Goal: Communication & Community: Answer question/provide support

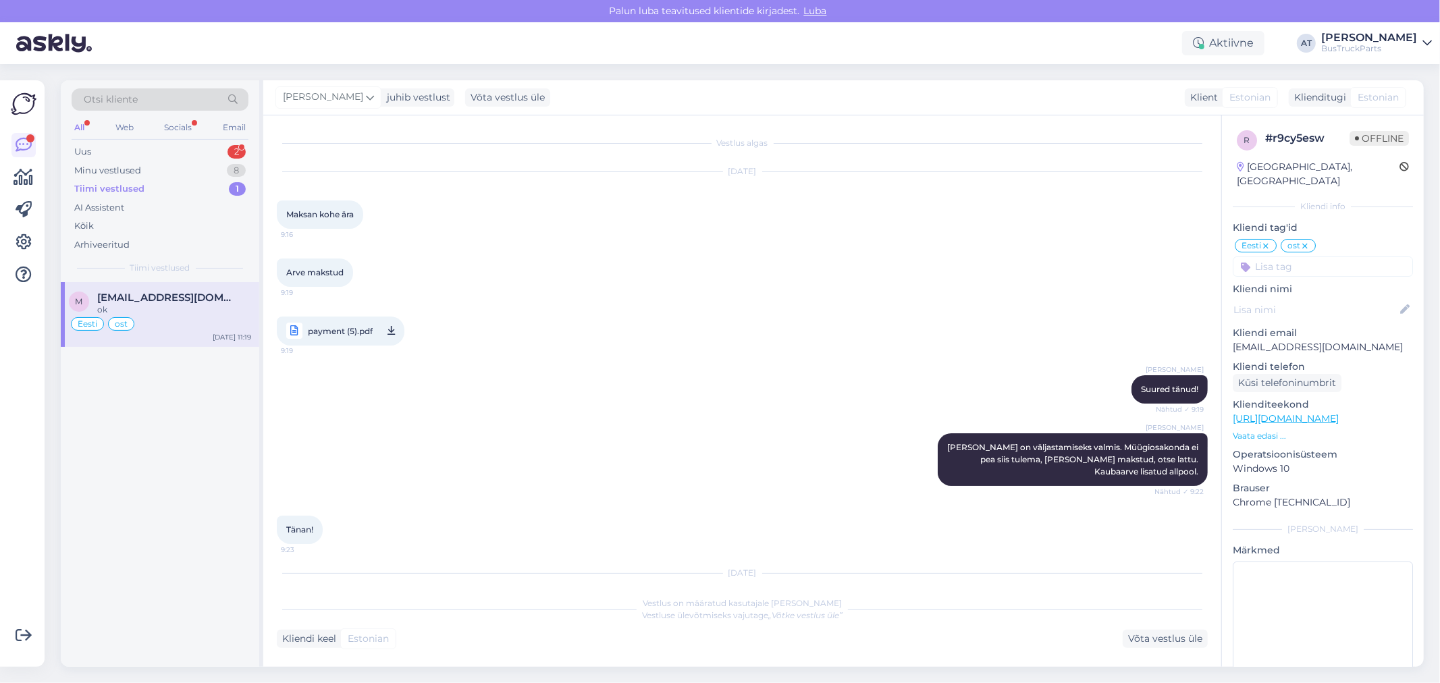
scroll to position [7143, 0]
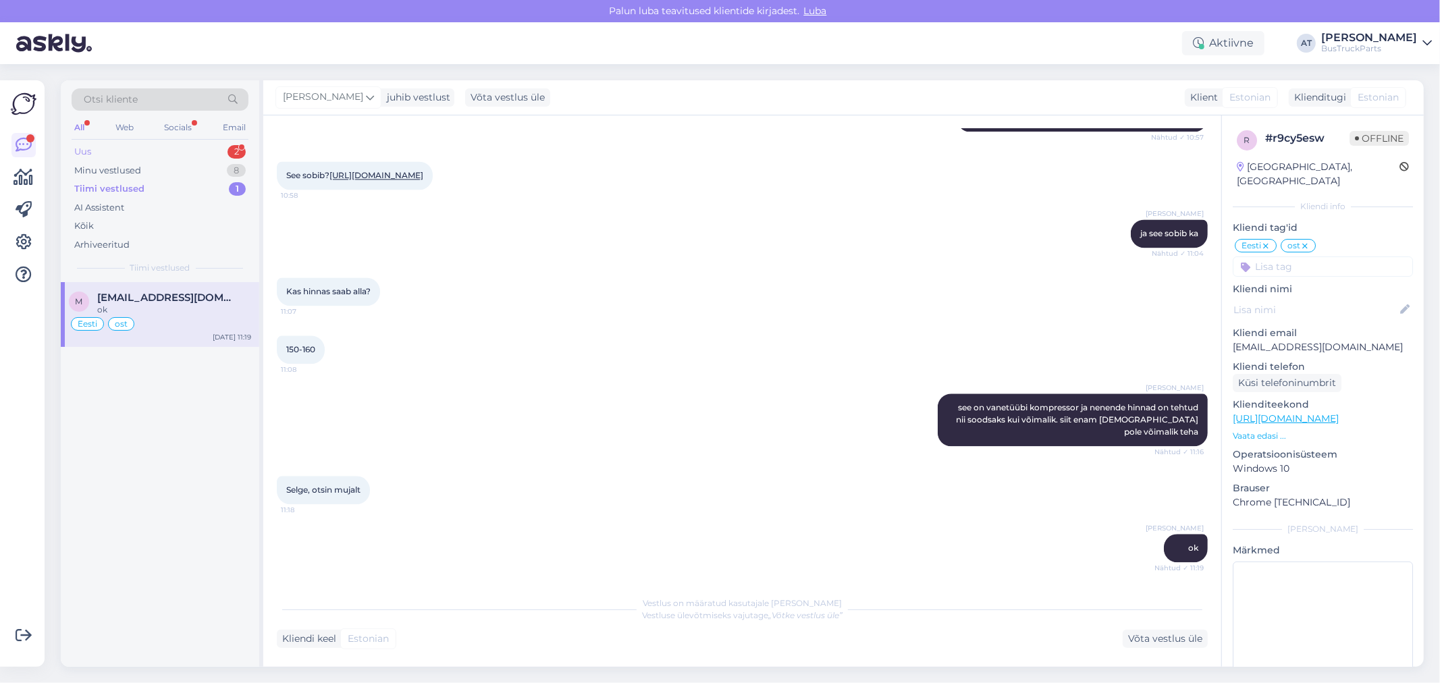
click at [142, 152] on div "Uus 2" at bounding box center [160, 151] width 177 height 19
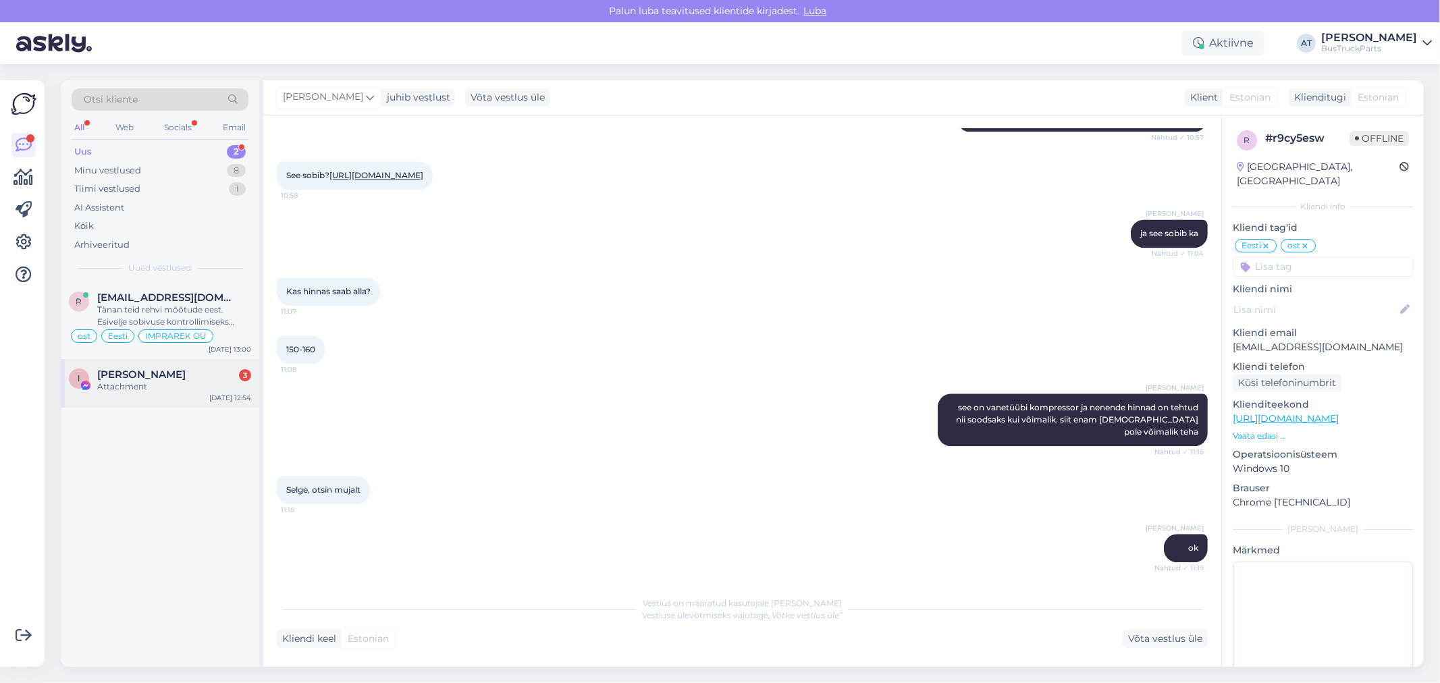
click at [122, 383] on div "Attachment" at bounding box center [174, 387] width 154 height 12
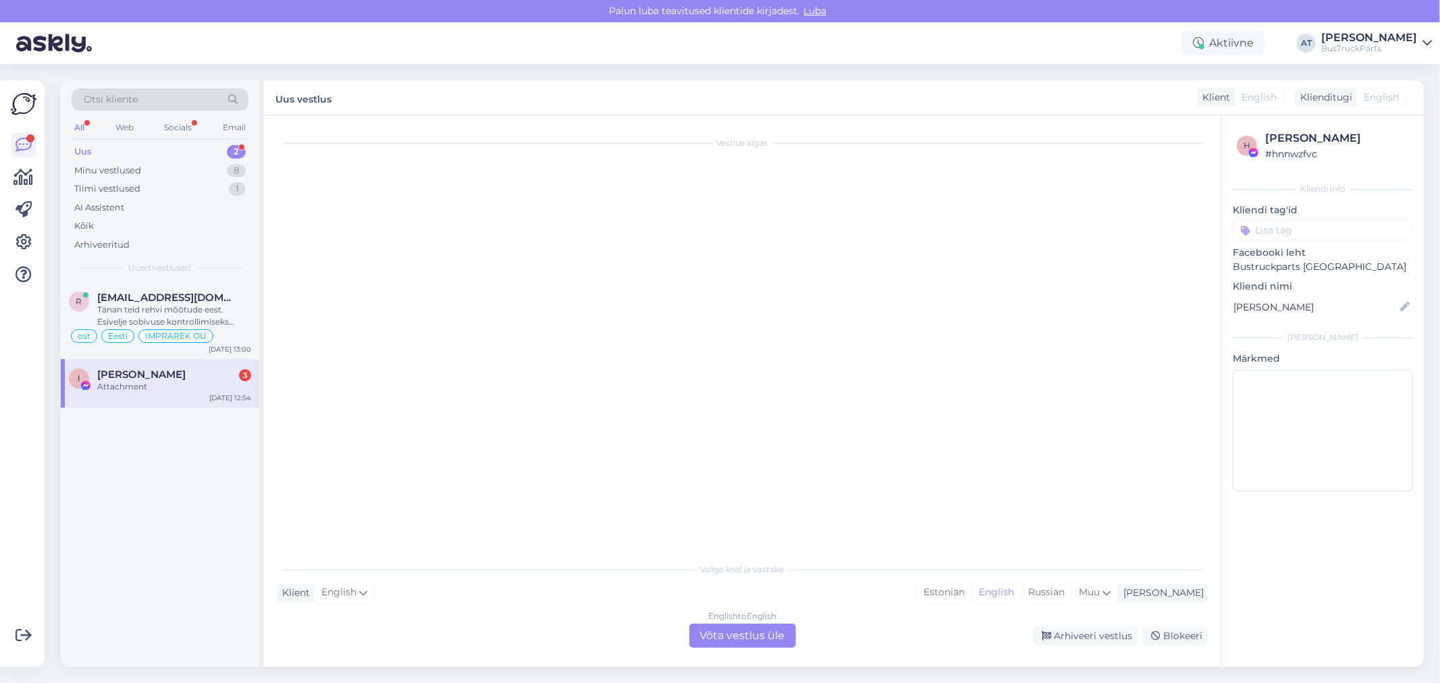
scroll to position [0, 0]
click at [558, 298] on div "Vestlus algas" at bounding box center [748, 336] width 943 height 415
click at [107, 373] on span "[PERSON_NAME]" at bounding box center [141, 375] width 88 height 12
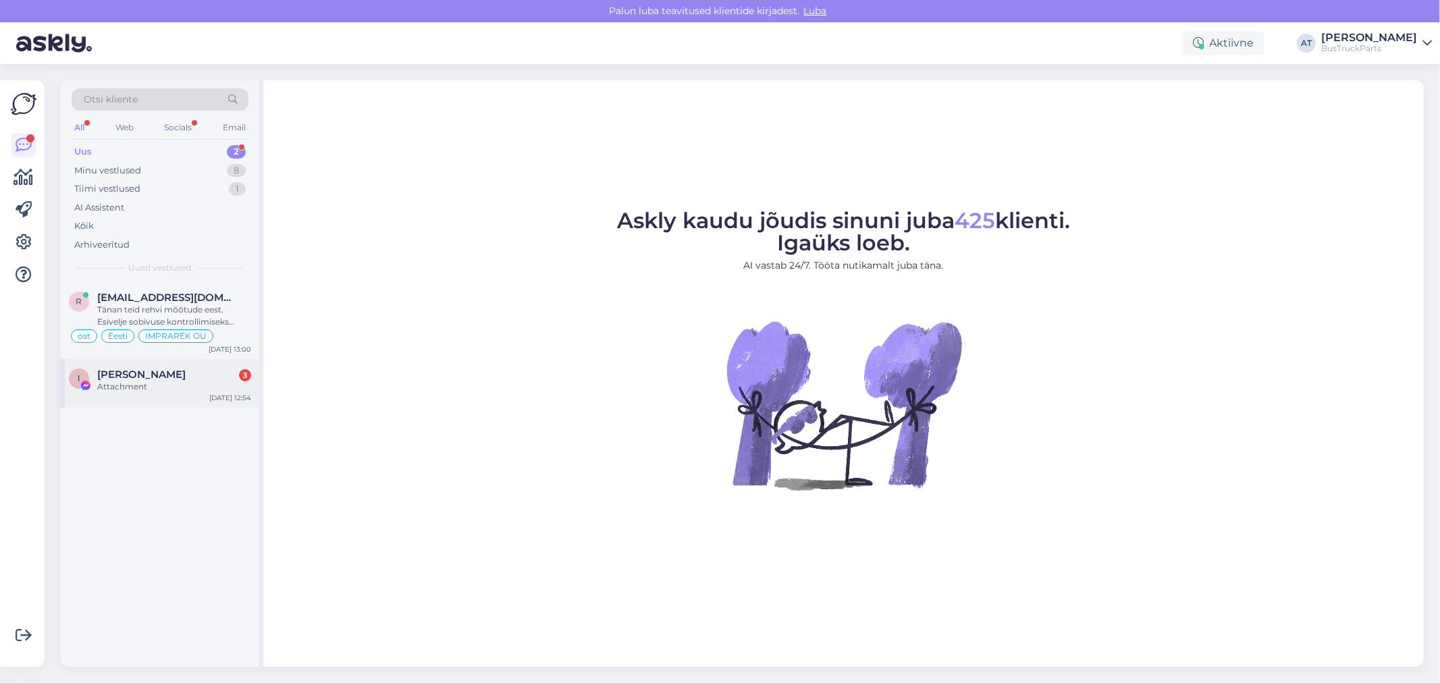
click at [166, 406] on div "ا احمد الماهر 3 Attachment Oct 6 12:54" at bounding box center [160, 383] width 199 height 49
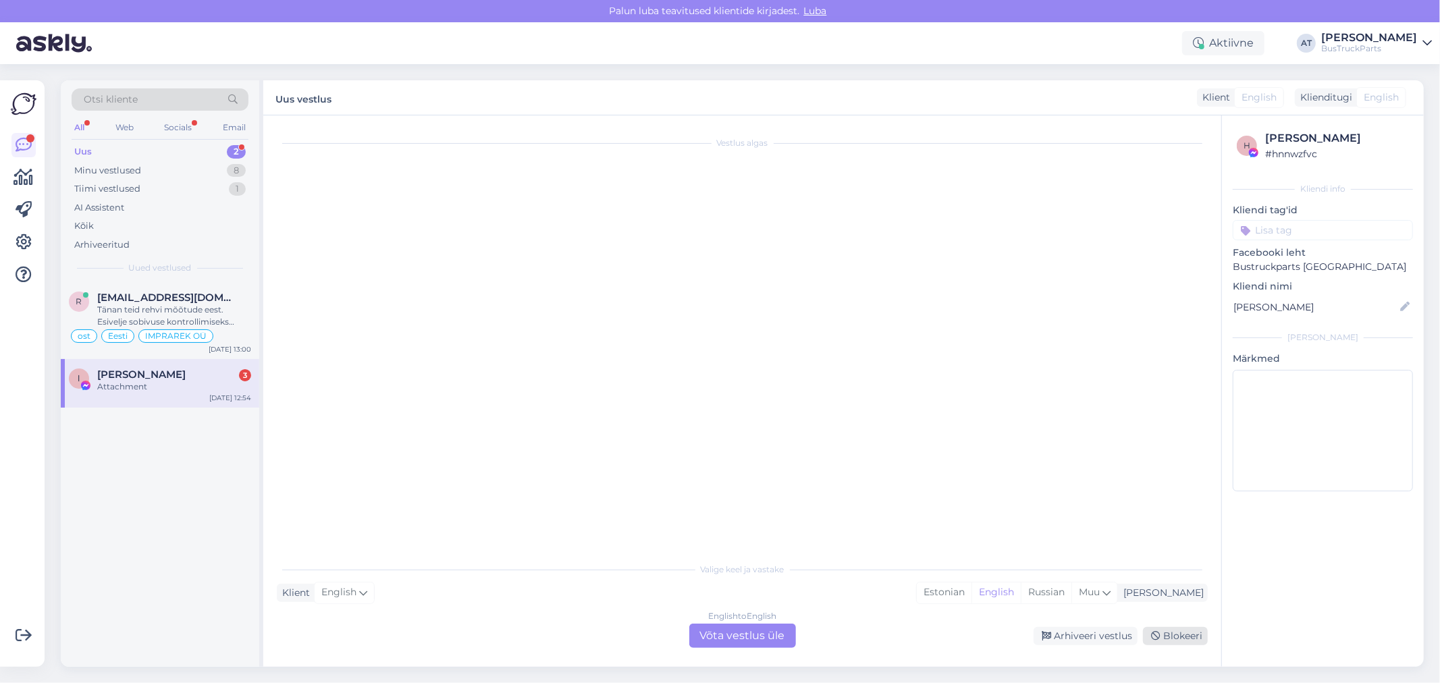
click at [1178, 631] on div "Blokeeri" at bounding box center [1175, 636] width 65 height 18
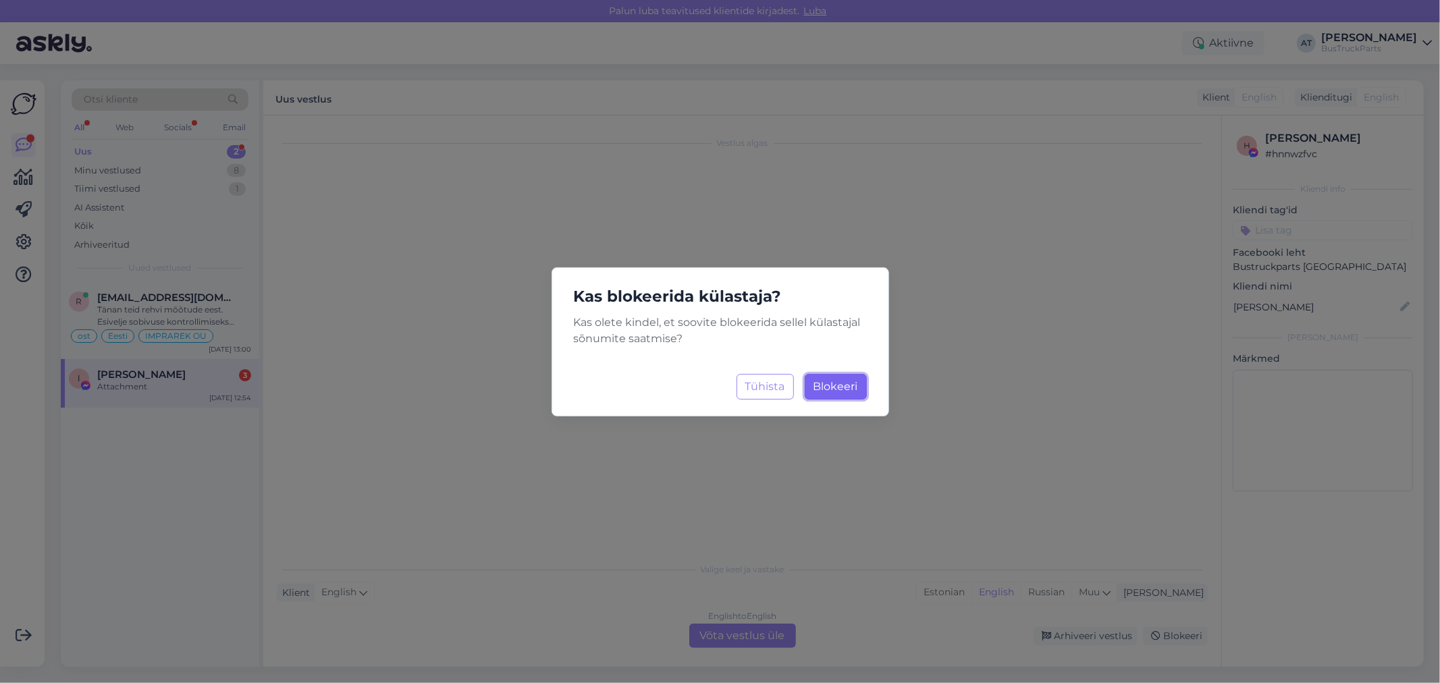
click at [834, 385] on span "Blokeeri" at bounding box center [836, 386] width 45 height 13
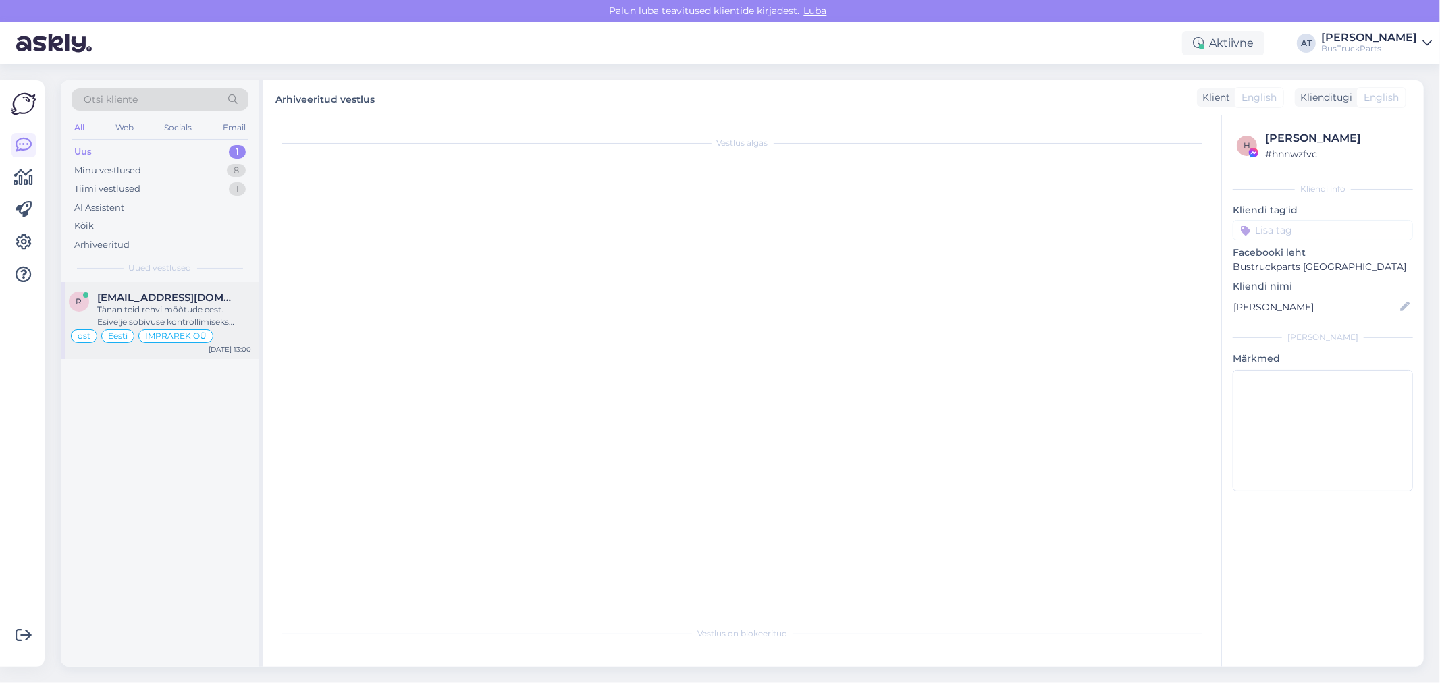
drag, startPoint x: 132, startPoint y: 302, endPoint x: 362, endPoint y: 298, distance: 229.6
click at [132, 300] on span "[EMAIL_ADDRESS][DOMAIN_NAME]" at bounding box center [167, 298] width 140 height 12
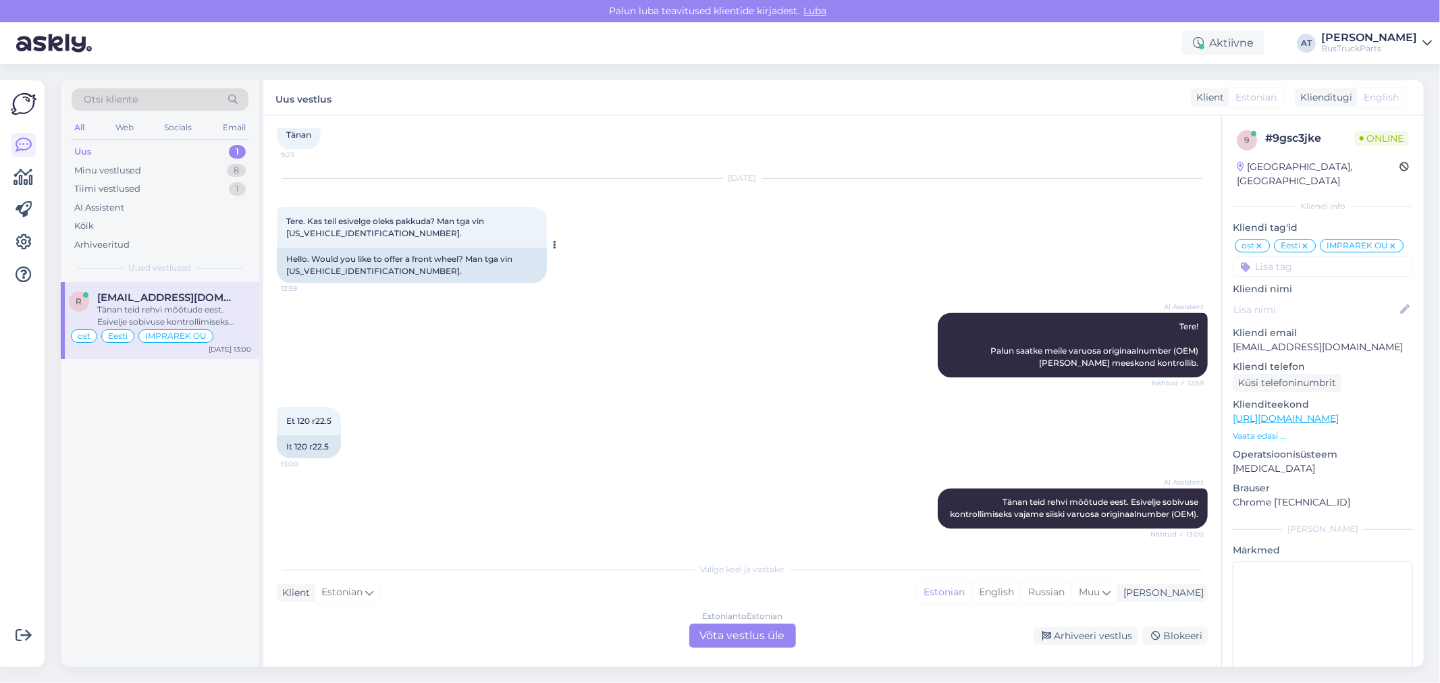
click at [394, 253] on div "Hello. Would you like to offer a front wheel? Man tga vin WMAH21ZZ38W110928." at bounding box center [412, 265] width 270 height 35
click at [332, 257] on div "Hello. Would you like to offer a front wheel? Man tga vin WMAH21ZZ38W110928." at bounding box center [412, 265] width 270 height 35
copy div "WMAH21ZZ38W110928"
click at [371, 216] on span "Tere. Kas teil esivelge oleks pakkuda? Man tga vin WMAH21ZZ38W110928." at bounding box center [386, 227] width 200 height 22
